Goal: Check status: Check status

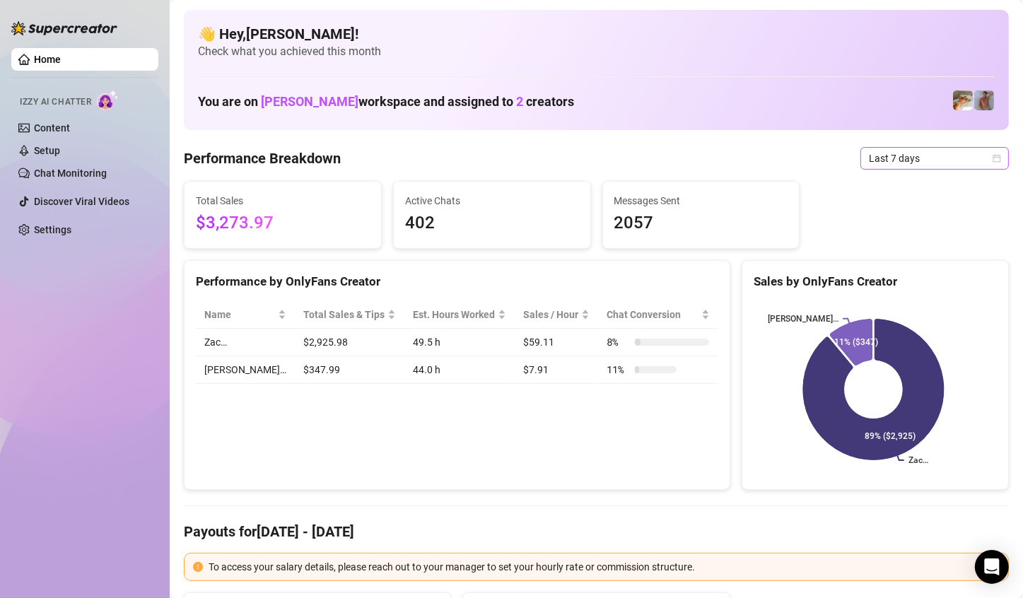
click at [975, 164] on span "Last 7 days" at bounding box center [934, 158] width 131 height 21
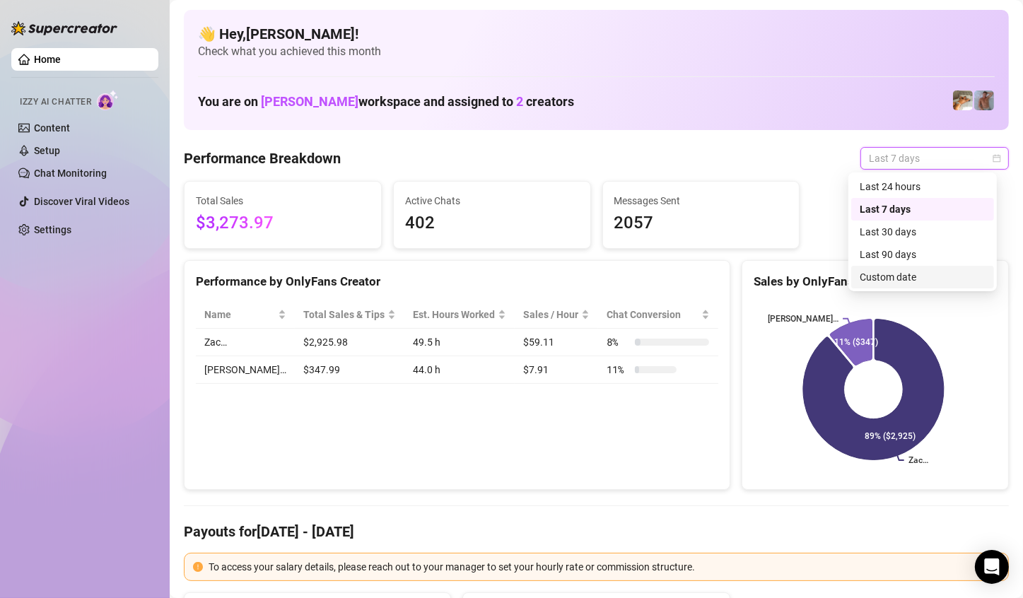
click at [917, 277] on div "Custom date" at bounding box center [922, 277] width 126 height 16
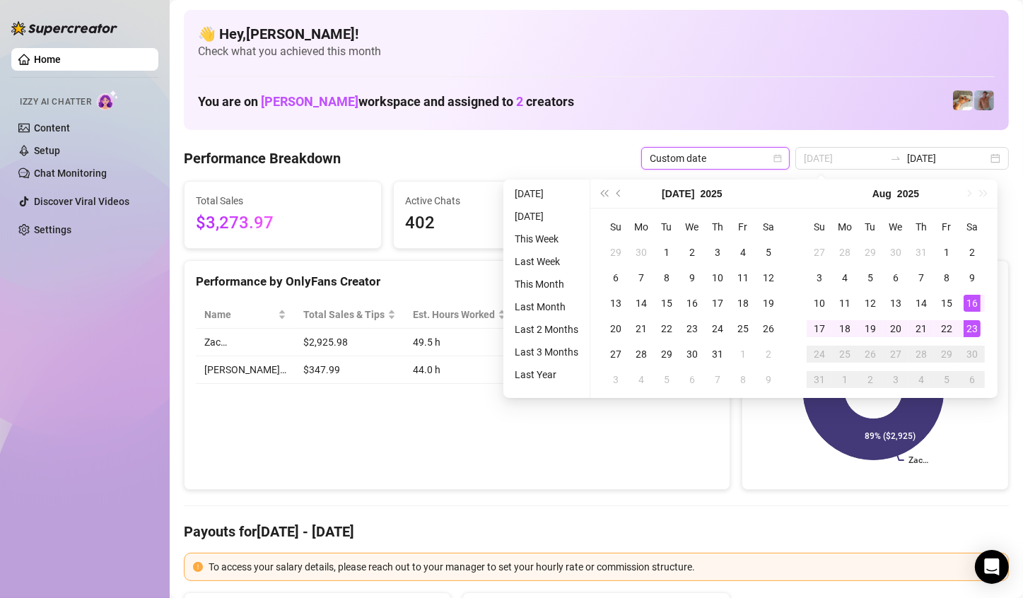
type input "[DATE]"
click at [972, 321] on div "23" at bounding box center [971, 328] width 17 height 17
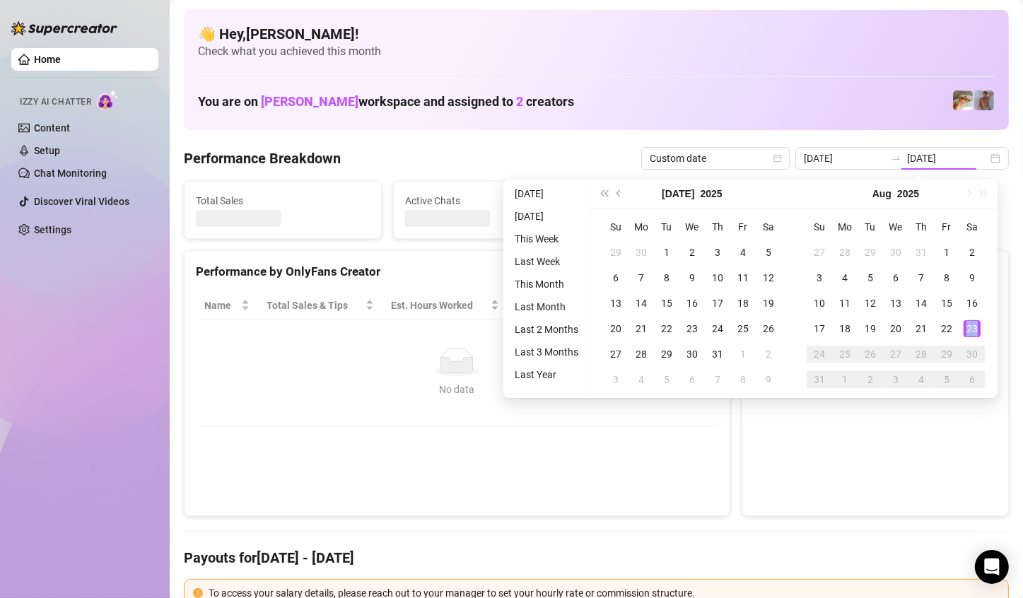
type input "[DATE]"
